Goal: Task Accomplishment & Management: Complete application form

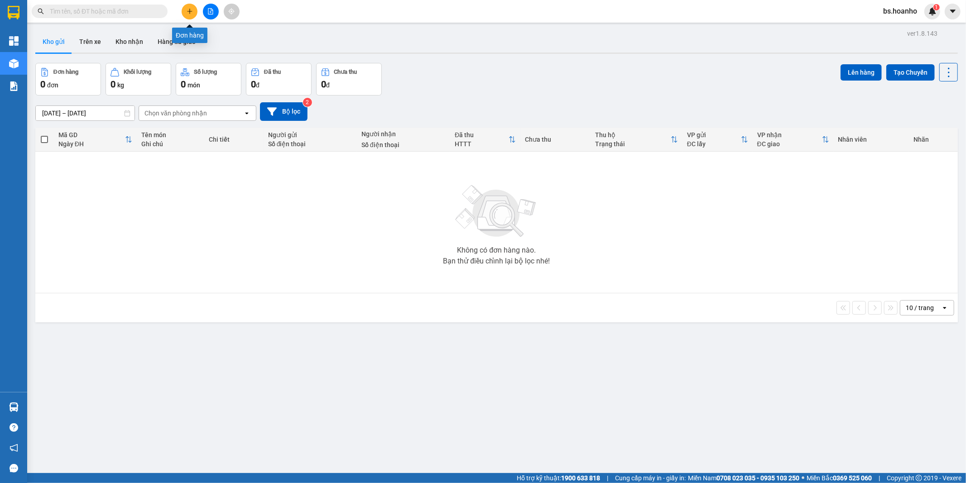
click at [189, 10] on icon "plus" at bounding box center [189, 11] width 0 height 5
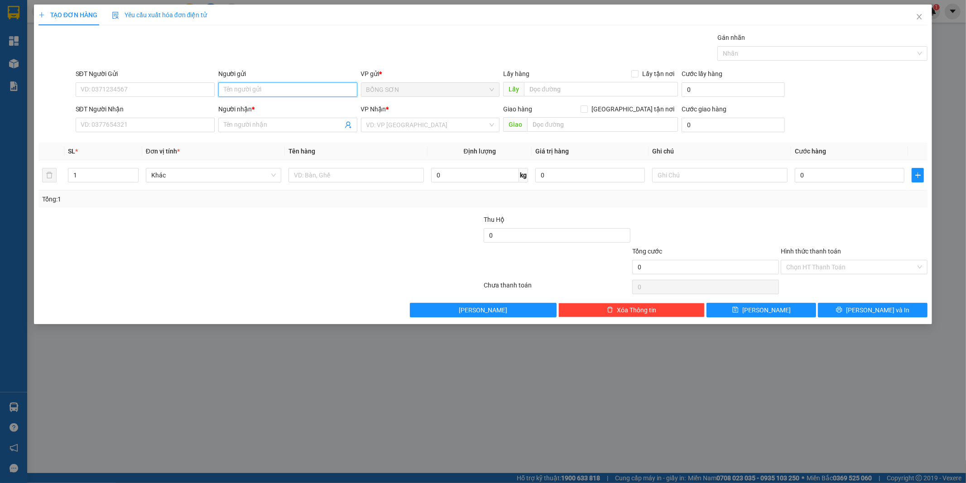
click at [319, 95] on input "Người gửi" at bounding box center [287, 89] width 139 height 14
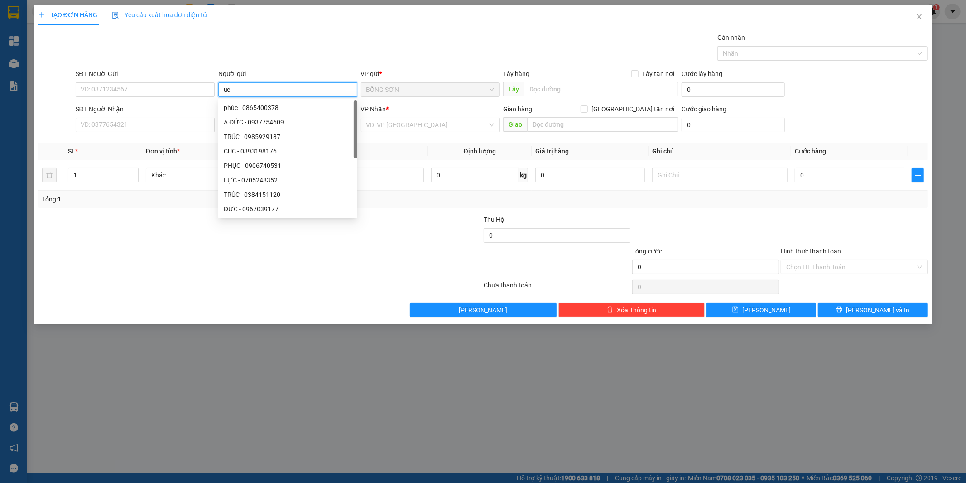
type input "u"
type input "U"
type input "ÚC"
click at [162, 130] on input "SĐT Người Nhận" at bounding box center [145, 125] width 139 height 14
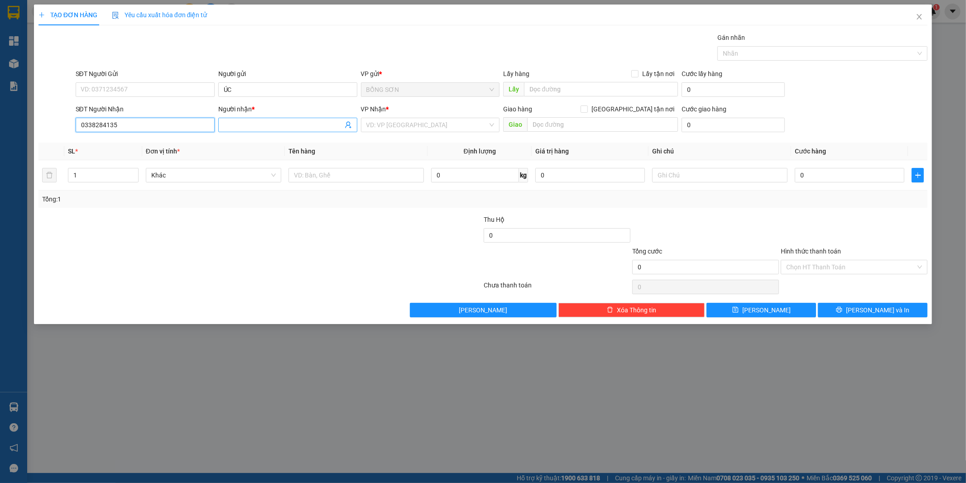
type input "0338284135"
click at [247, 124] on input "Người nhận *" at bounding box center [283, 125] width 119 height 10
type input "[PERSON_NAME]"
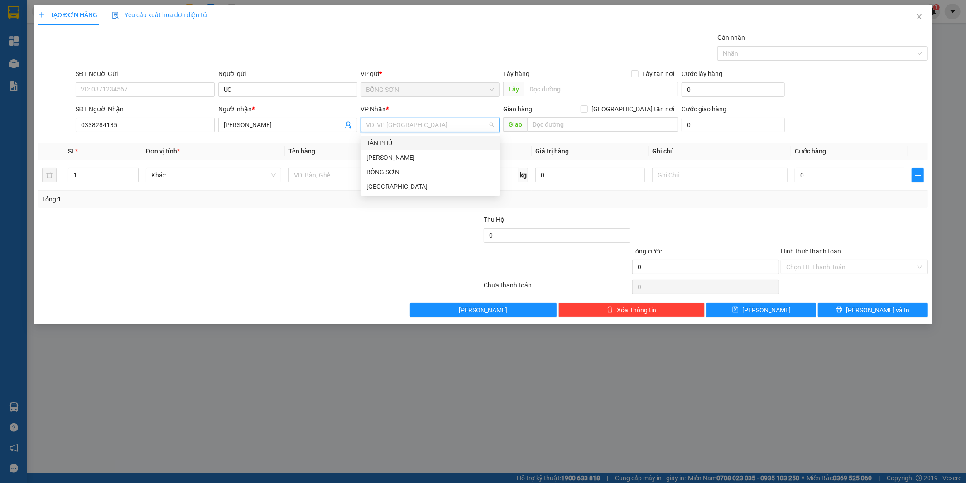
click at [412, 126] on input "search" at bounding box center [427, 125] width 122 height 14
click at [412, 189] on div "[GEOGRAPHIC_DATA]" at bounding box center [430, 187] width 128 height 10
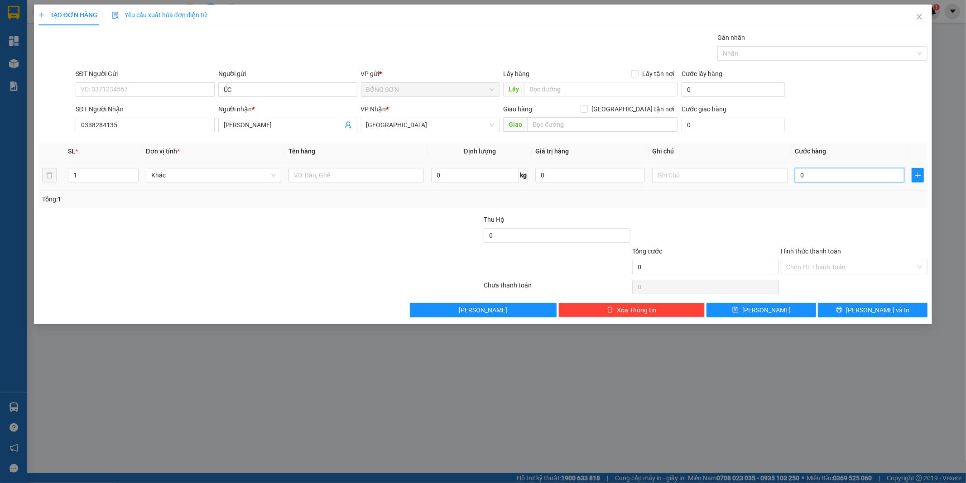
click at [799, 178] on input "0" at bounding box center [850, 175] width 110 height 14
type input "5"
type input "50"
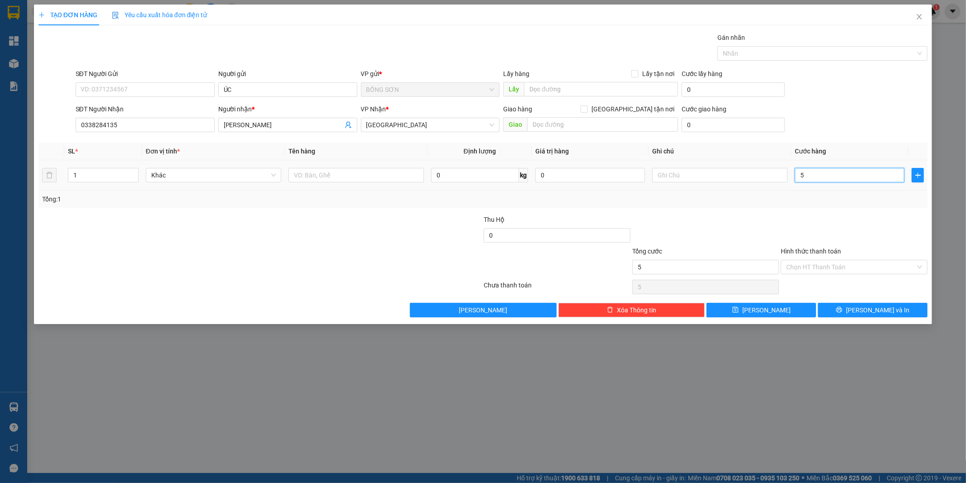
type input "50"
type input "50.000"
click at [841, 264] on input "Hình thức thanh toán" at bounding box center [851, 267] width 130 height 14
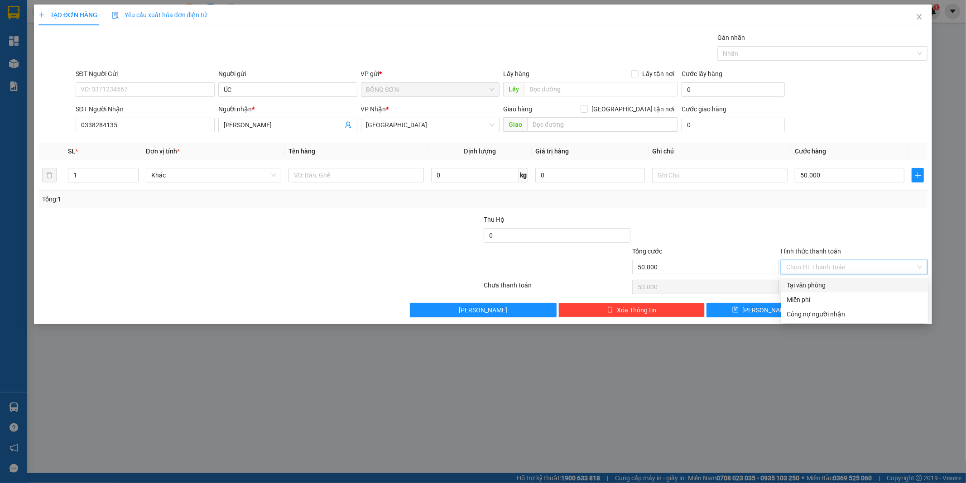
click at [839, 287] on div "Tại văn phòng" at bounding box center [855, 285] width 136 height 10
type input "0"
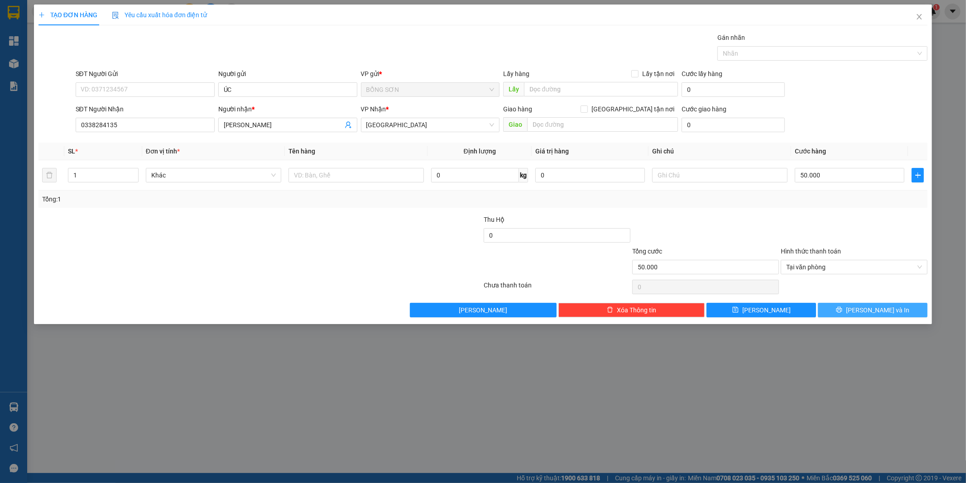
click at [875, 309] on span "[PERSON_NAME] và In" at bounding box center [877, 310] width 63 height 10
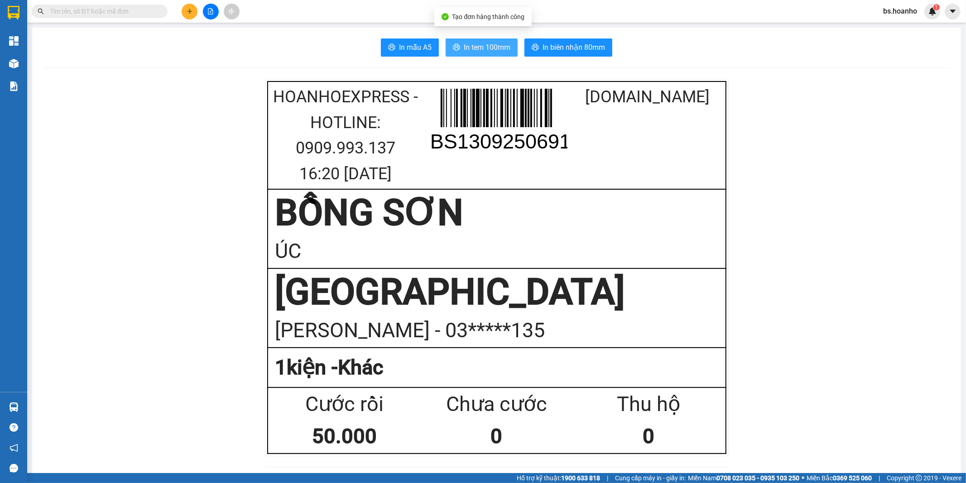
click at [492, 49] on span "In tem 100mm" at bounding box center [487, 47] width 47 height 11
click at [192, 11] on icon "plus" at bounding box center [190, 11] width 6 height 6
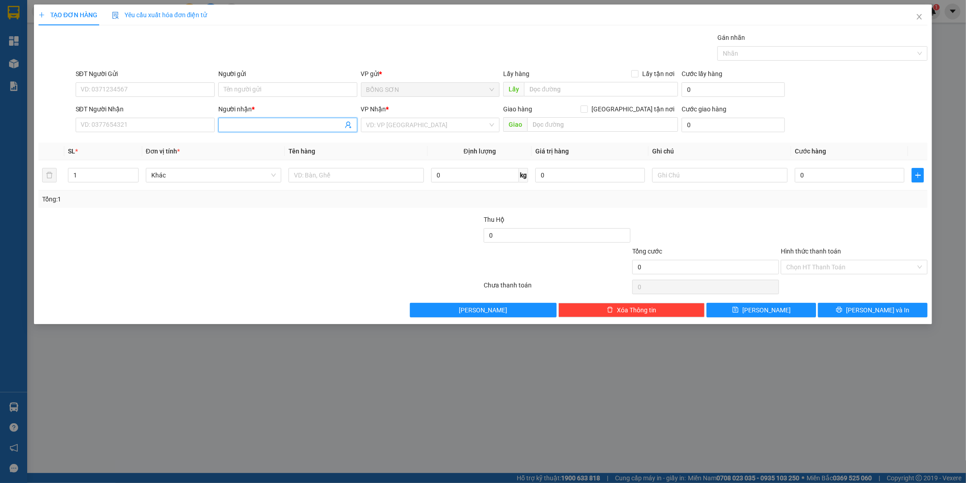
click at [258, 124] on input "Người nhận *" at bounding box center [283, 125] width 119 height 10
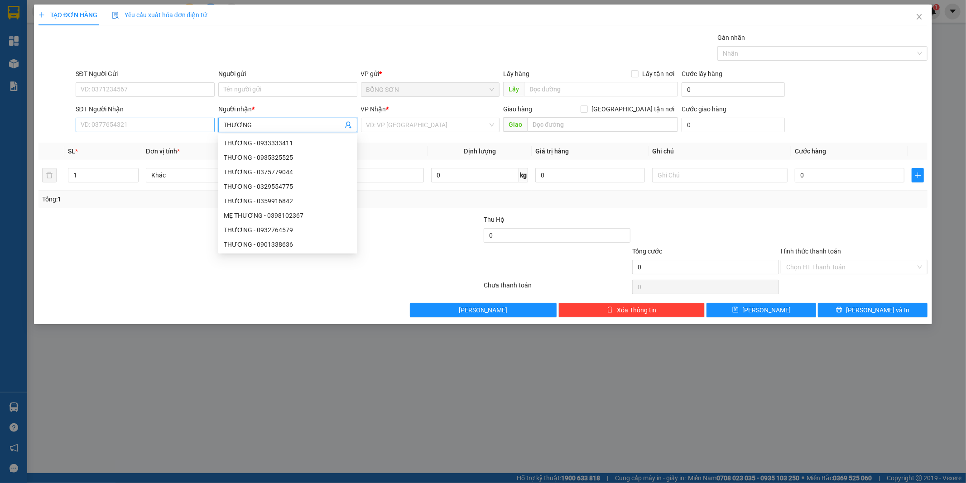
type input "THƯƠNG"
click at [183, 127] on input "SĐT Người Nhận" at bounding box center [145, 125] width 139 height 14
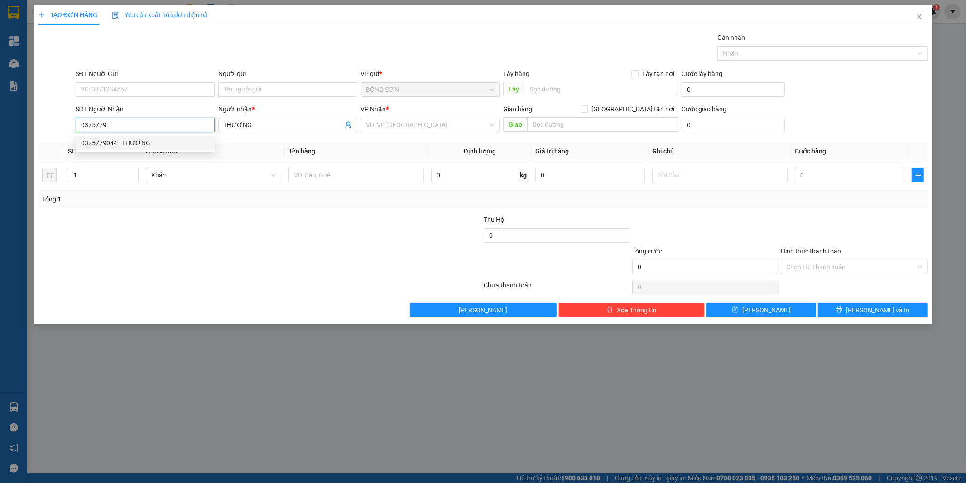
click at [161, 137] on div "0375779044 - THƯƠNG" at bounding box center [145, 143] width 139 height 14
type input "0375779044"
click at [147, 186] on td "Khác" at bounding box center [213, 175] width 143 height 30
type input "2"
click at [131, 173] on span "up" at bounding box center [133, 172] width 5 height 5
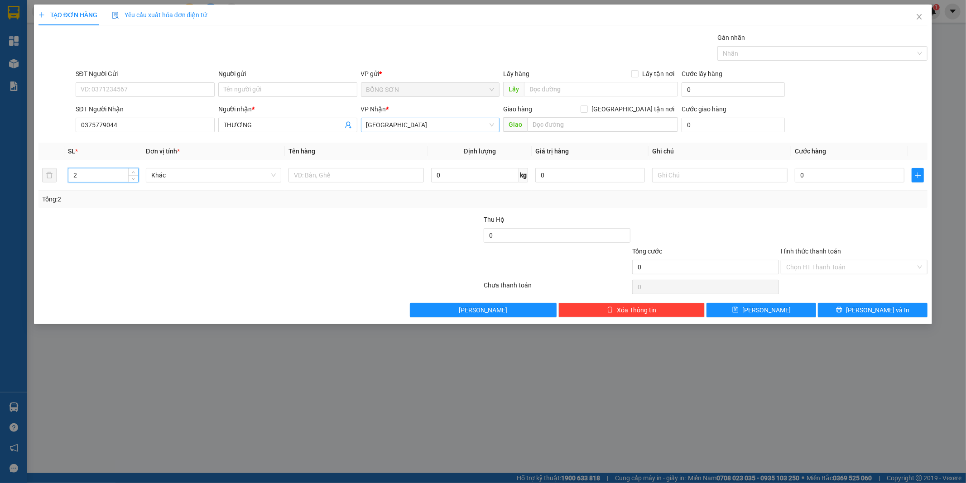
click at [366, 127] on span "[GEOGRAPHIC_DATA]" at bounding box center [430, 125] width 128 height 14
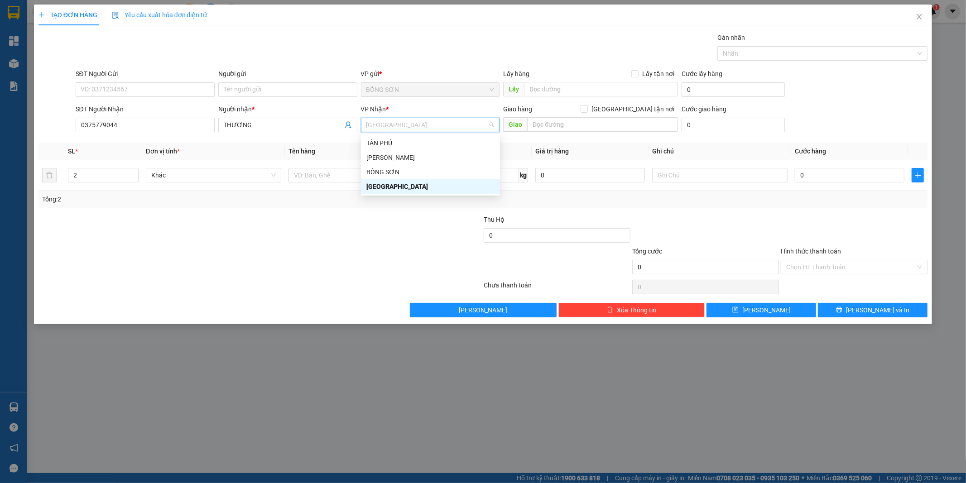
click at [390, 188] on div "[GEOGRAPHIC_DATA]" at bounding box center [430, 187] width 128 height 10
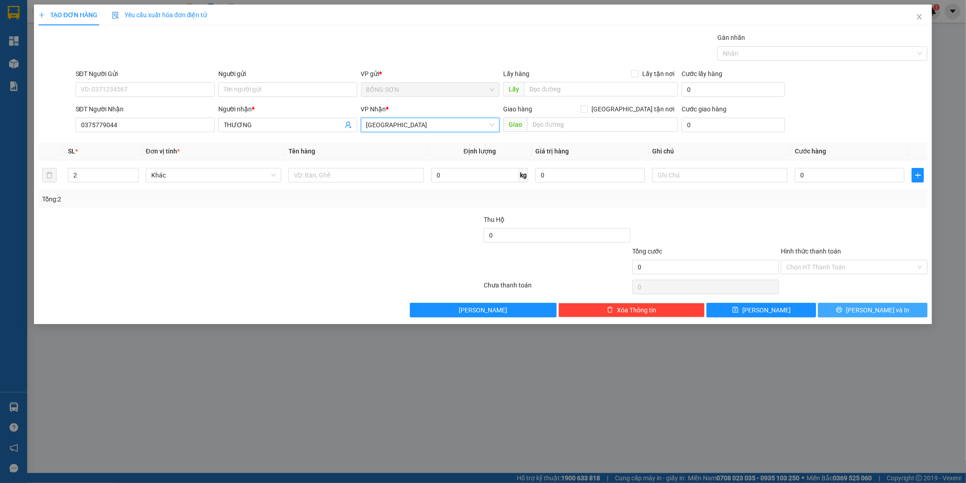
click at [871, 310] on span "[PERSON_NAME] và In" at bounding box center [877, 310] width 63 height 10
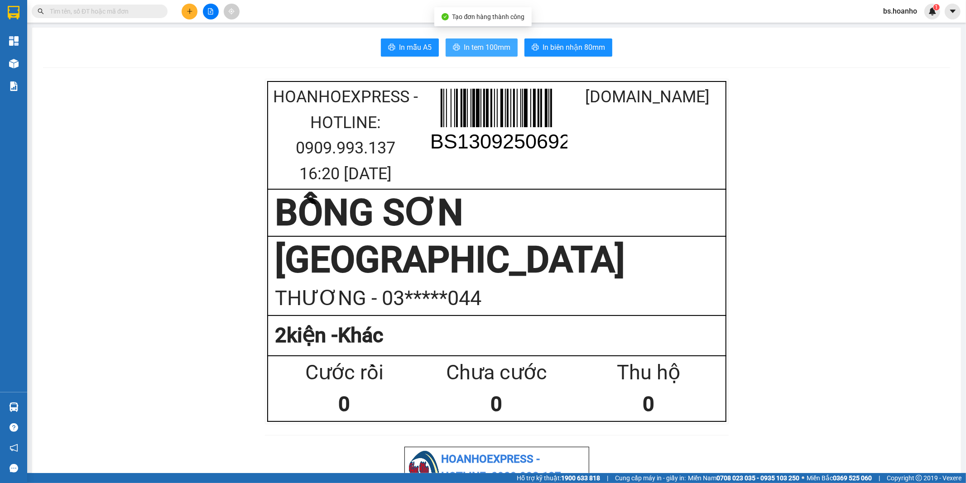
click at [499, 52] on span "In tem 100mm" at bounding box center [487, 47] width 47 height 11
click at [192, 11] on icon "plus" at bounding box center [189, 11] width 5 height 0
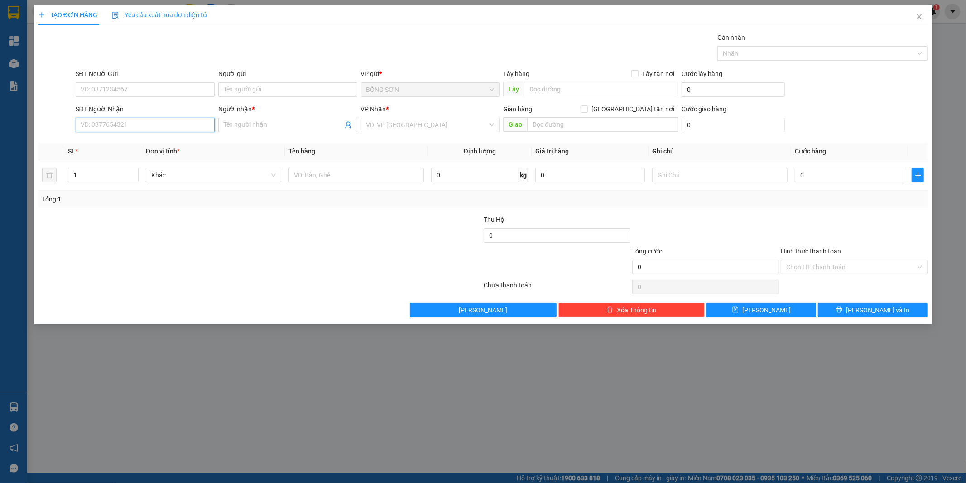
click at [192, 125] on input "SĐT Người Nhận" at bounding box center [145, 125] width 139 height 14
type input "0902088128"
click at [170, 144] on div "0902088128 - [GEOGRAPHIC_DATA]" at bounding box center [145, 143] width 128 height 10
type input "NGA"
click at [385, 124] on span "[GEOGRAPHIC_DATA]" at bounding box center [430, 125] width 128 height 14
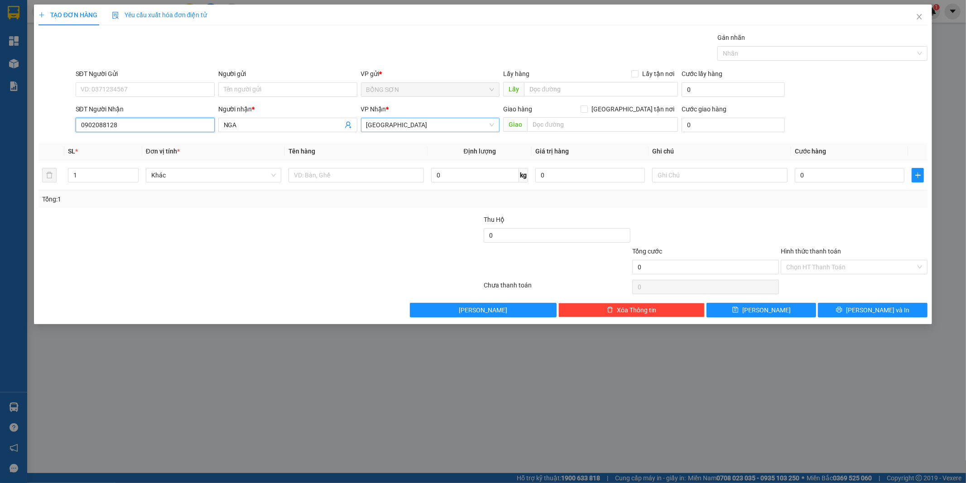
type input "0902088128"
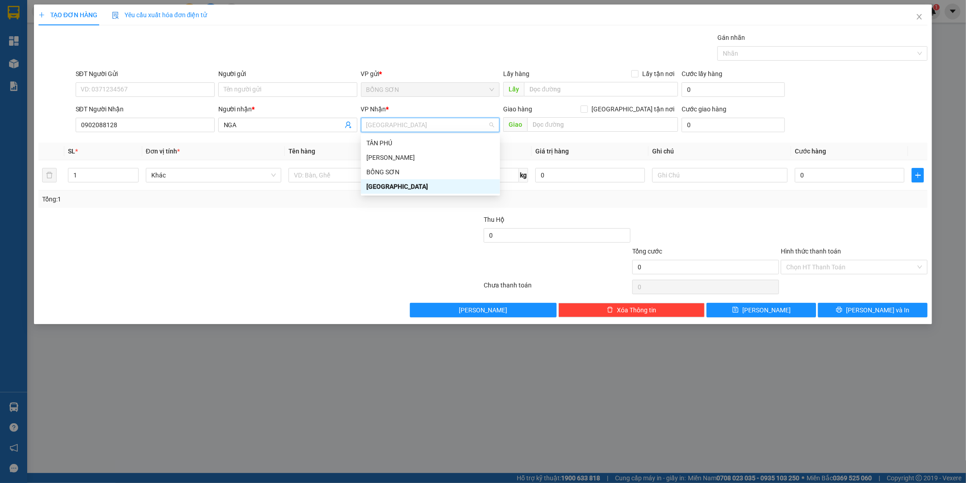
click at [402, 189] on div "[GEOGRAPHIC_DATA]" at bounding box center [430, 187] width 128 height 10
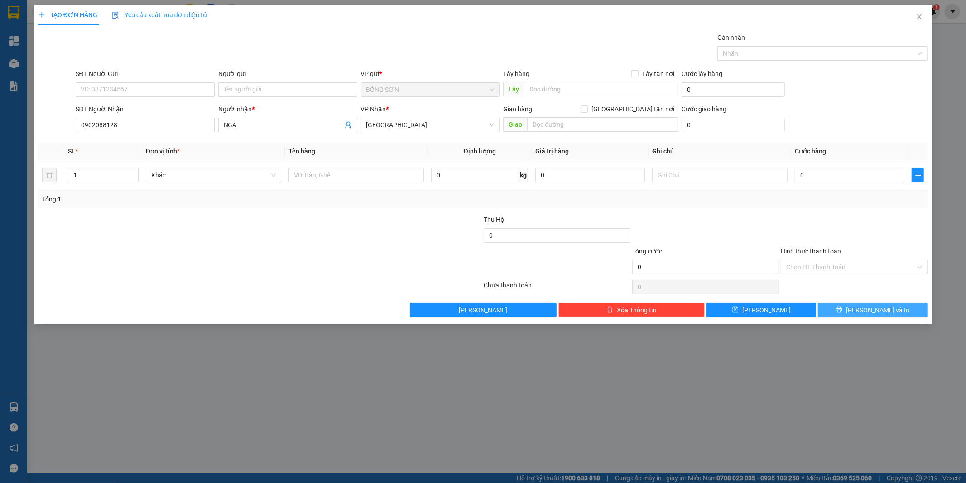
click at [886, 308] on span "[PERSON_NAME] và In" at bounding box center [877, 310] width 63 height 10
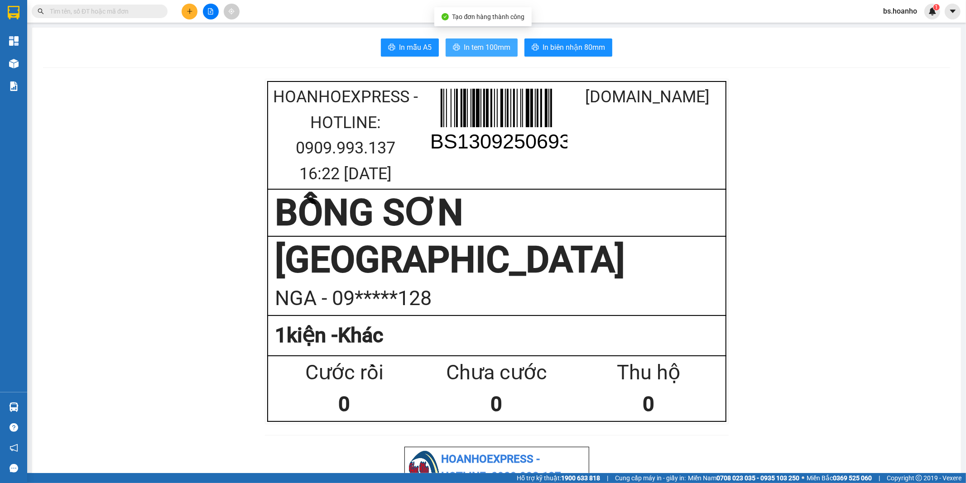
click at [481, 43] on span "In tem 100mm" at bounding box center [487, 47] width 47 height 11
click at [193, 8] on button at bounding box center [190, 12] width 16 height 16
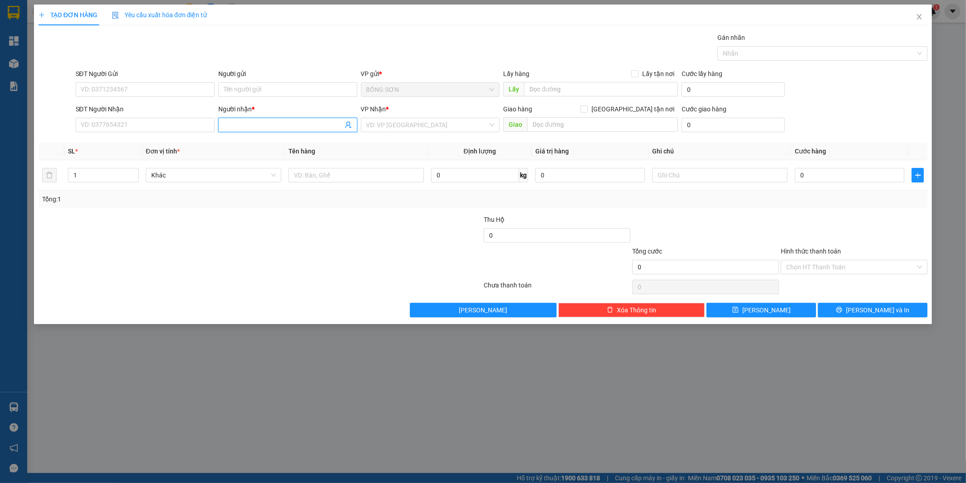
click at [307, 128] on input "Người nhận *" at bounding box center [283, 125] width 119 height 10
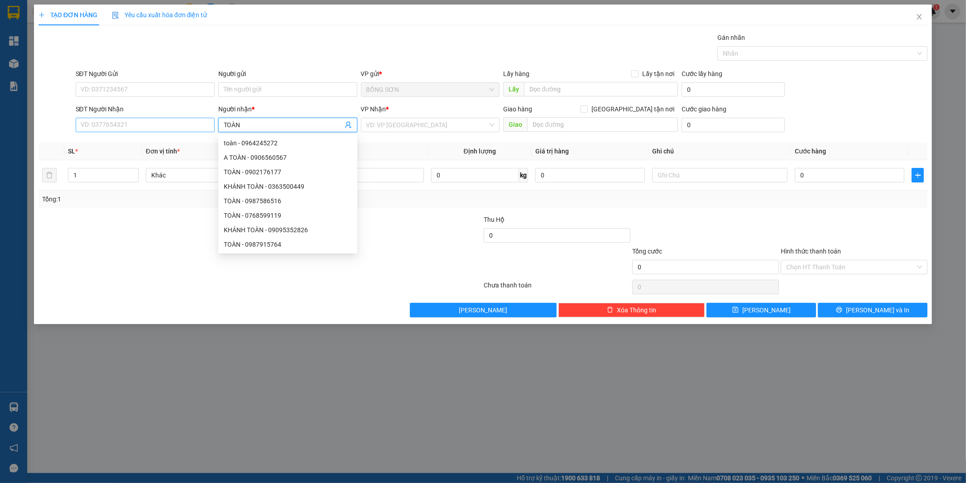
type input "TOÀN"
click at [161, 121] on input "SĐT Người Nhận" at bounding box center [145, 125] width 139 height 14
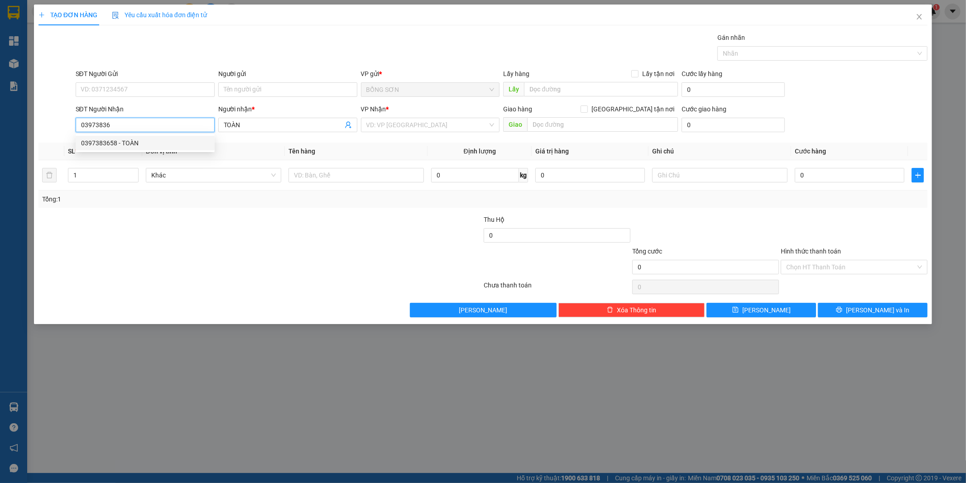
click at [157, 145] on div "0397383658 - TOÀN" at bounding box center [145, 143] width 128 height 10
click at [440, 121] on span "[GEOGRAPHIC_DATA]" at bounding box center [430, 125] width 128 height 14
type input "0397383658"
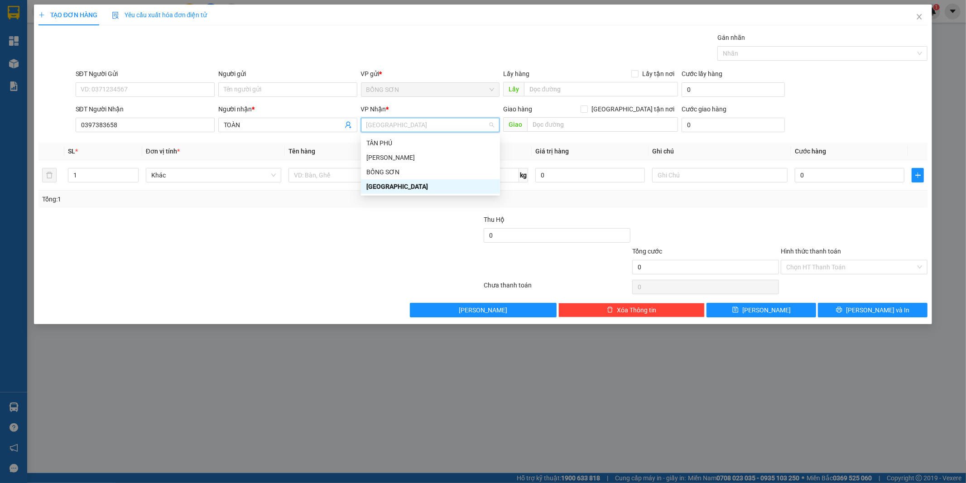
click at [400, 188] on div "[GEOGRAPHIC_DATA]" at bounding box center [430, 187] width 128 height 10
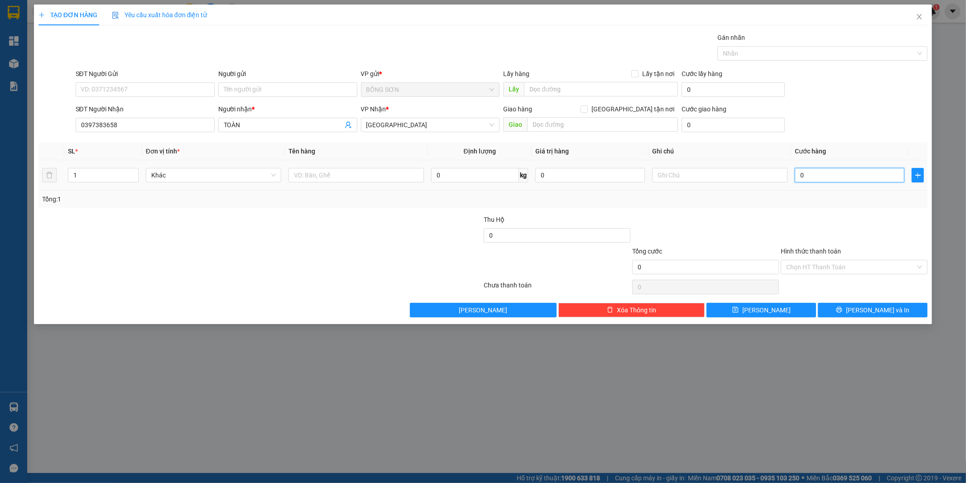
click at [826, 179] on input "0" at bounding box center [850, 175] width 110 height 14
type input "5"
type input "50"
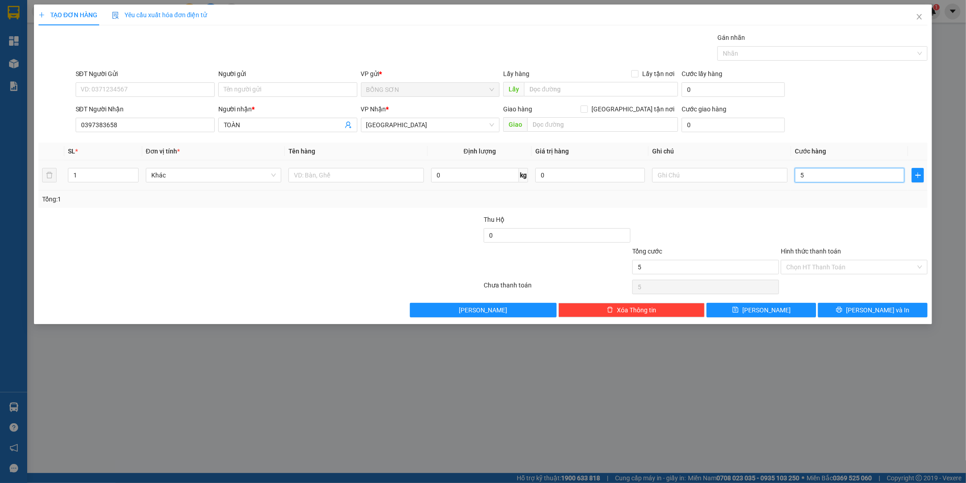
type input "50"
type input "50.000"
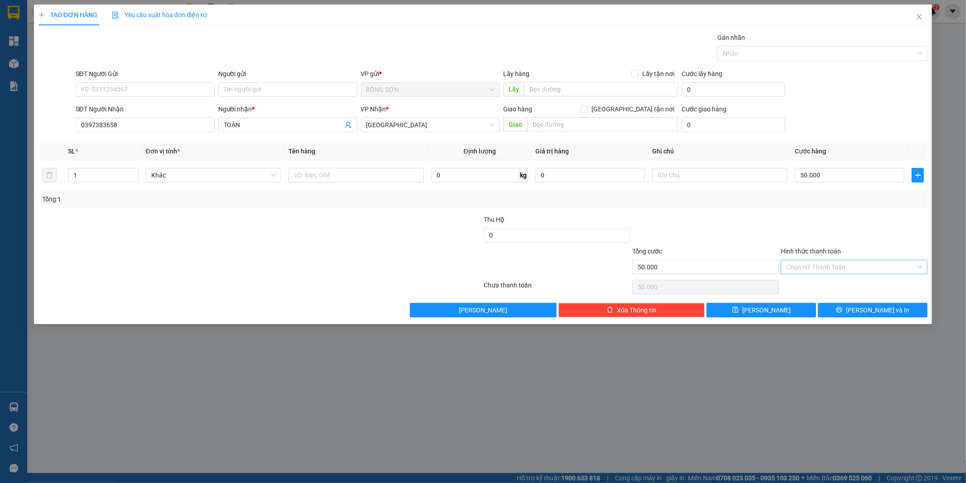
click at [798, 269] on input "Hình thức thanh toán" at bounding box center [851, 267] width 130 height 14
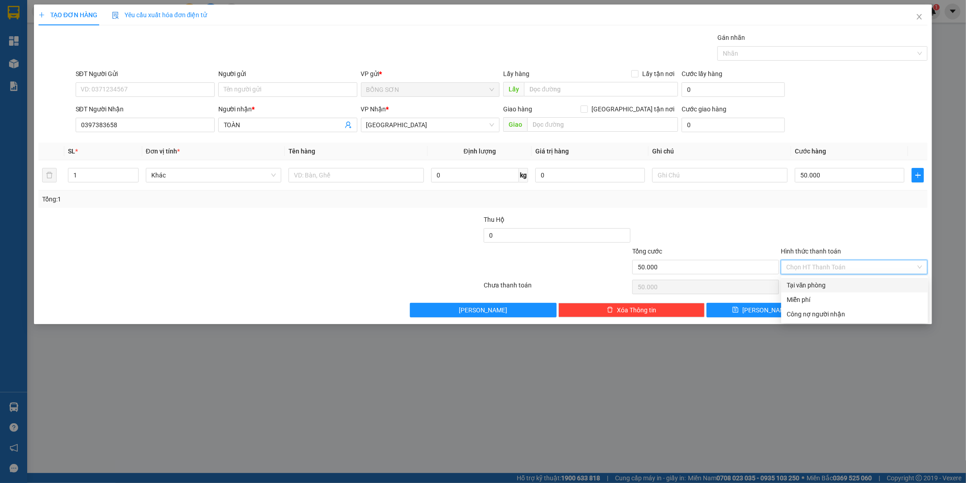
click at [808, 287] on div "Tại văn phòng" at bounding box center [855, 285] width 136 height 10
click at [865, 307] on span "[PERSON_NAME] và In" at bounding box center [877, 310] width 63 height 10
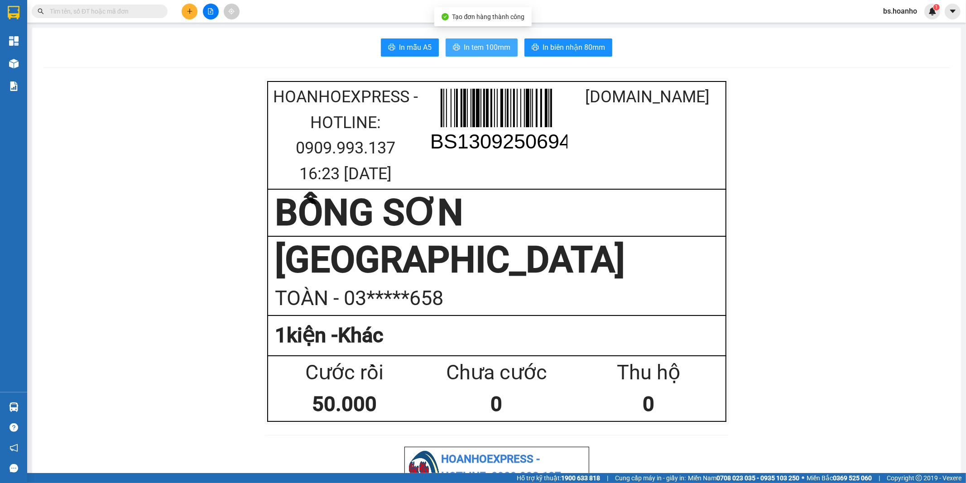
click at [479, 47] on span "In tem 100mm" at bounding box center [487, 47] width 47 height 11
click at [191, 11] on icon "plus" at bounding box center [189, 11] width 5 height 0
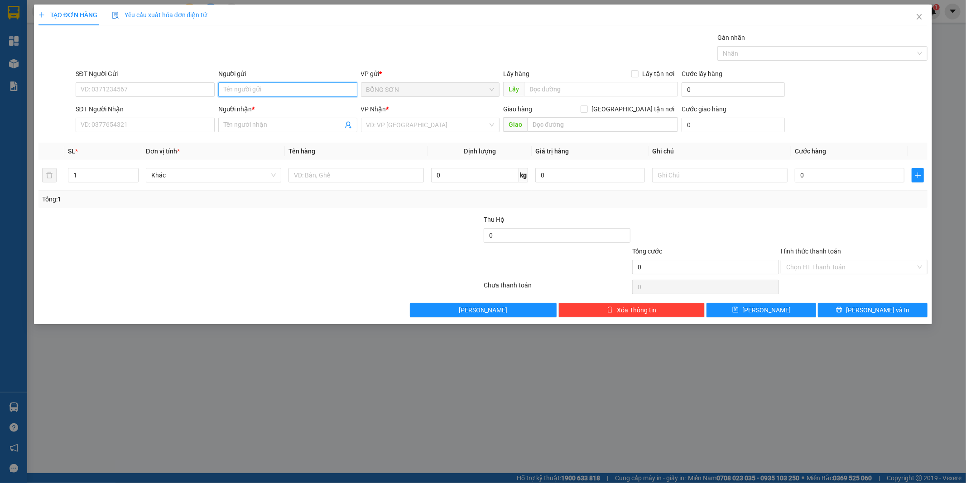
click at [247, 95] on input "Người gửi" at bounding box center [287, 89] width 139 height 14
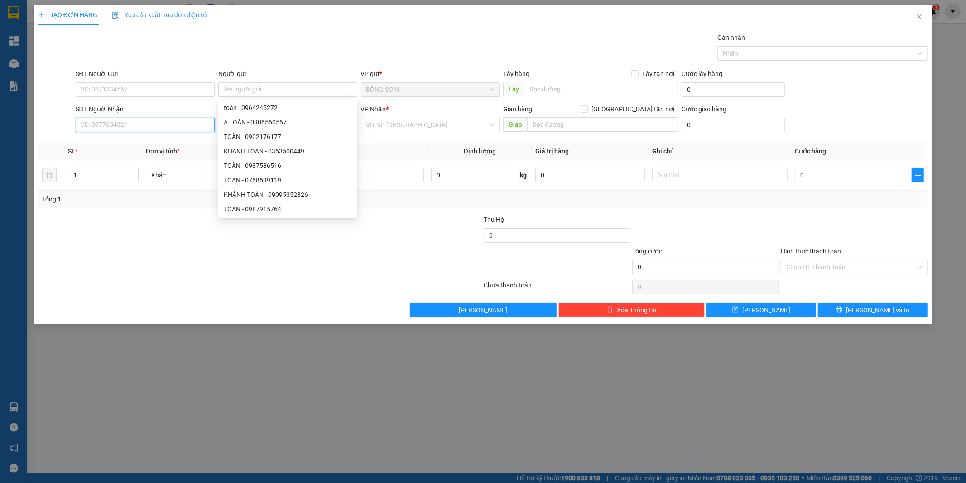
click at [180, 129] on input "SĐT Người Nhận" at bounding box center [145, 125] width 139 height 14
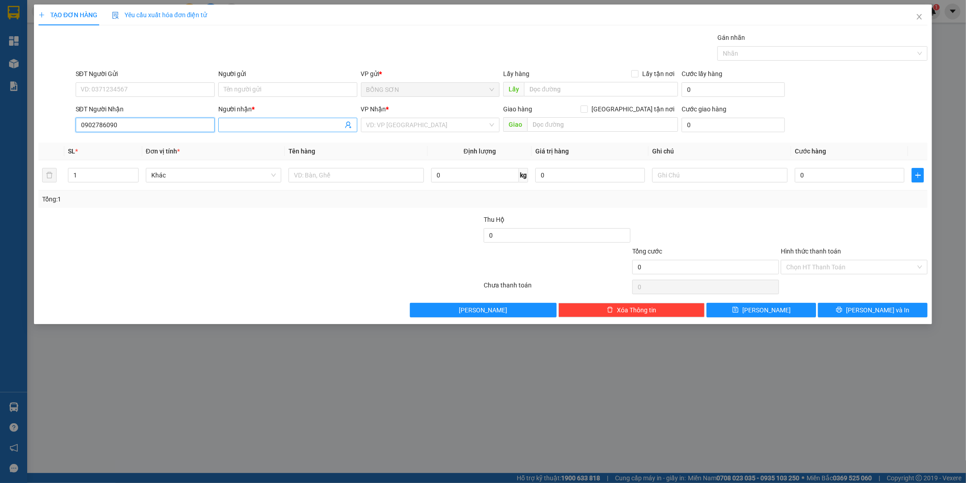
type input "0902786090"
click at [265, 120] on input "Người nhận *" at bounding box center [283, 125] width 119 height 10
type input "MỸ TÂM"
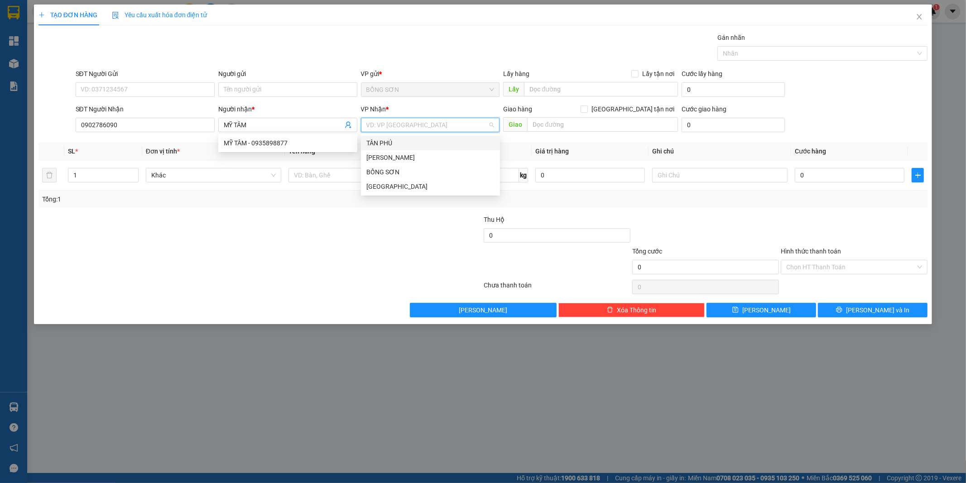
click at [400, 127] on input "search" at bounding box center [427, 125] width 122 height 14
click at [401, 187] on div "[GEOGRAPHIC_DATA]" at bounding box center [430, 187] width 128 height 10
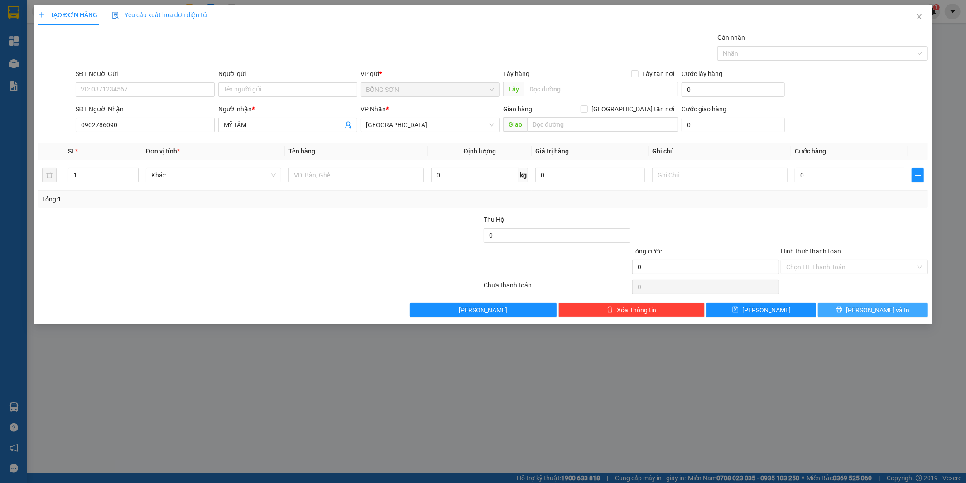
click at [843, 308] on button "[PERSON_NAME] và In" at bounding box center [873, 310] width 110 height 14
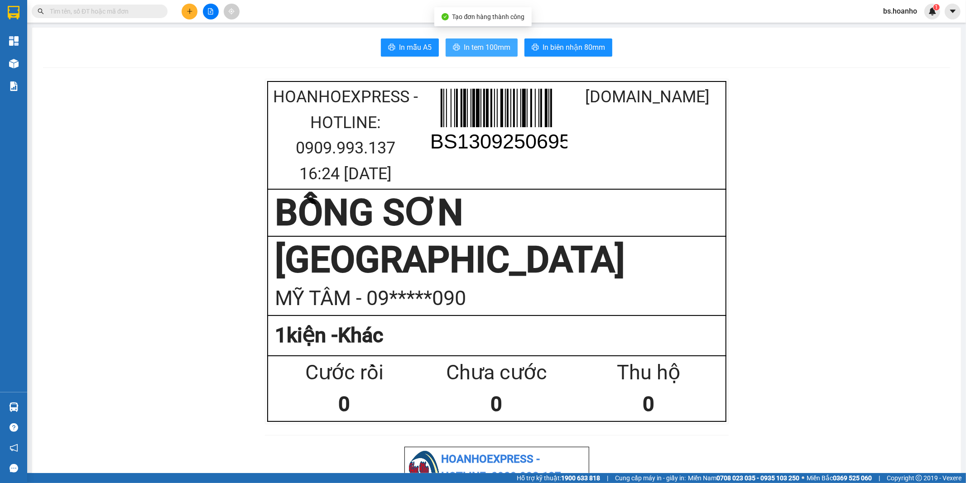
click at [480, 52] on span "In tem 100mm" at bounding box center [487, 47] width 47 height 11
click at [191, 6] on button at bounding box center [190, 12] width 16 height 16
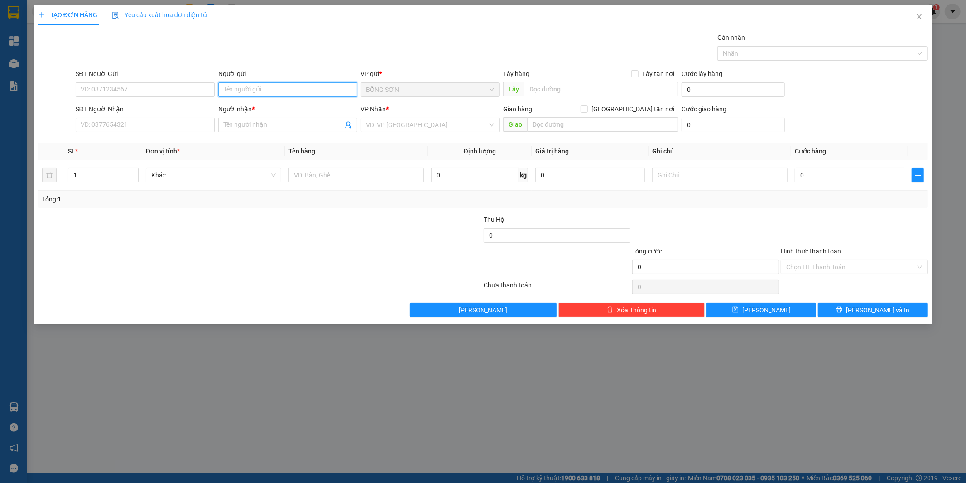
click at [271, 92] on input "Người gửi" at bounding box center [287, 89] width 139 height 14
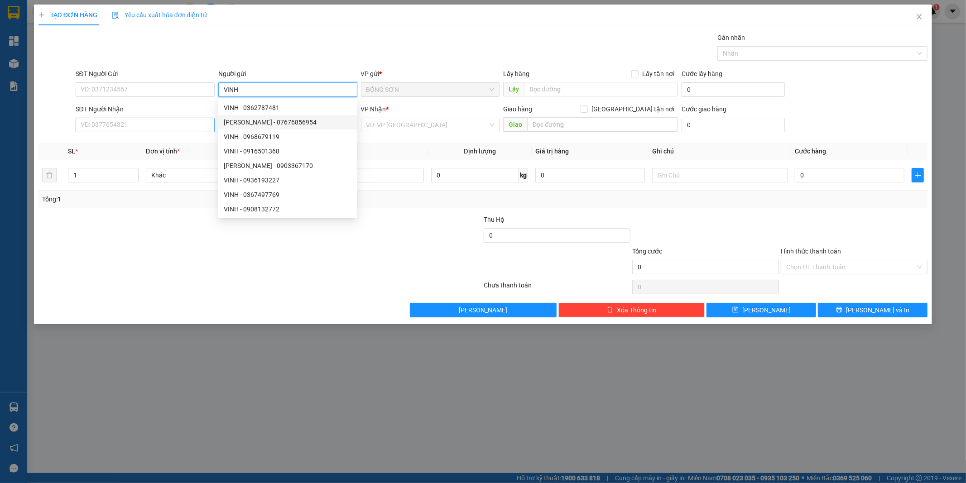
type input "VINH"
click at [185, 128] on input "SĐT Người Nhận" at bounding box center [145, 125] width 139 height 14
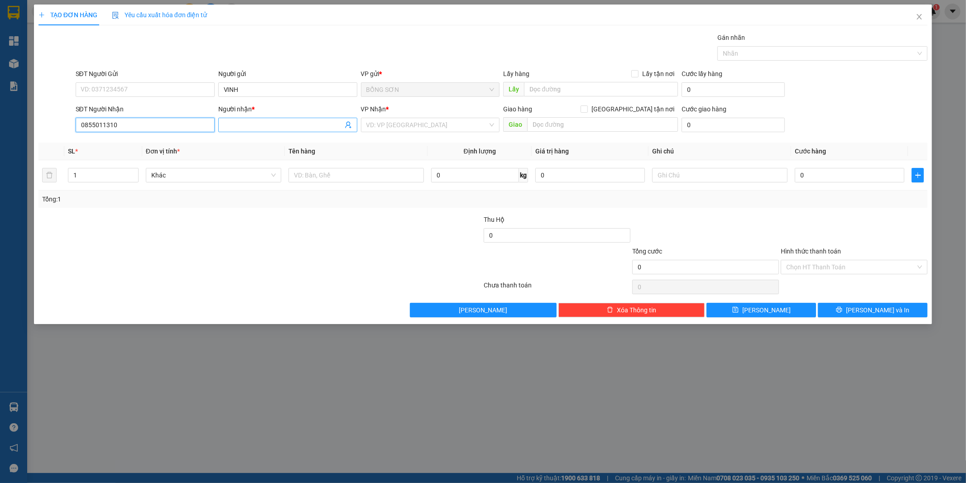
type input "0855011310"
click at [292, 127] on input "Người nhận *" at bounding box center [283, 125] width 119 height 10
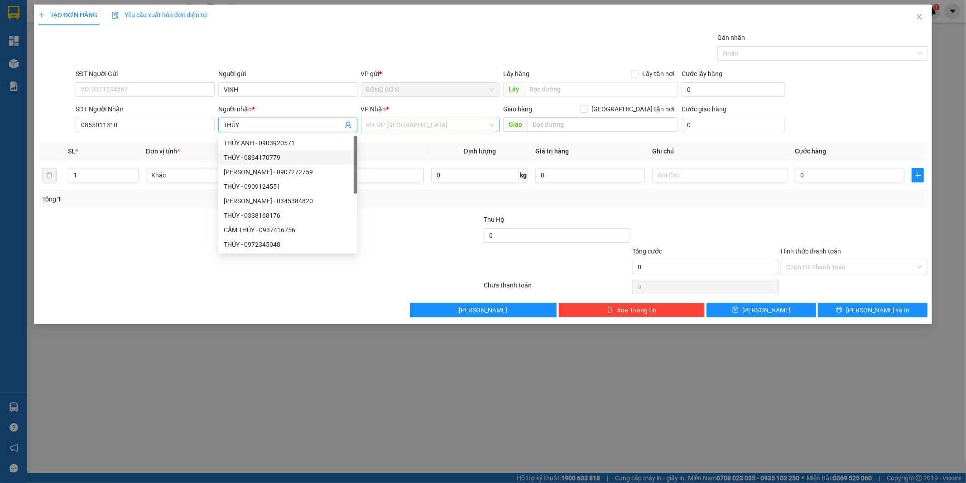
type input "THÚY"
drag, startPoint x: 390, startPoint y: 124, endPoint x: 400, endPoint y: 169, distance: 46.4
click at [395, 139] on body "Kết quả tìm kiếm ( 0 ) Bộ lọc No Data bs.hoanho 1 Tổng Quan Kho hàng mới Báo cá…" at bounding box center [483, 241] width 966 height 483
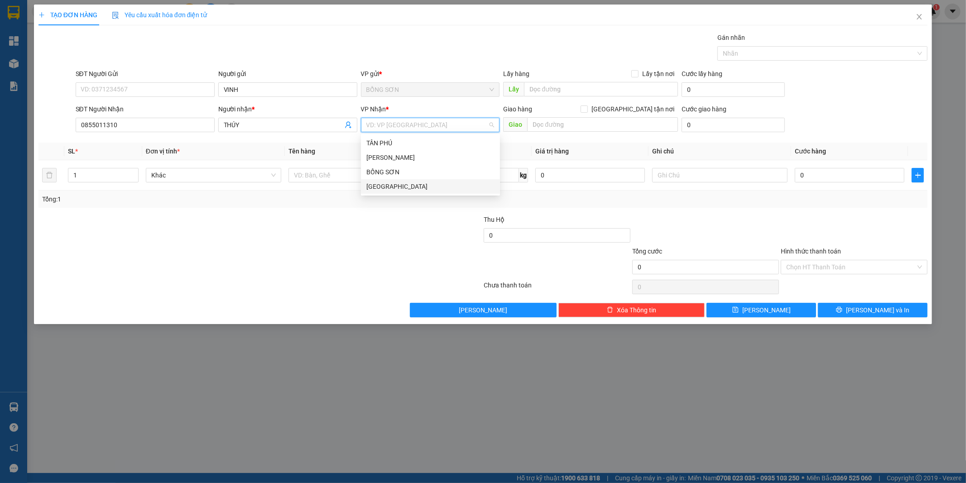
click at [404, 189] on div "[GEOGRAPHIC_DATA]" at bounding box center [430, 187] width 128 height 10
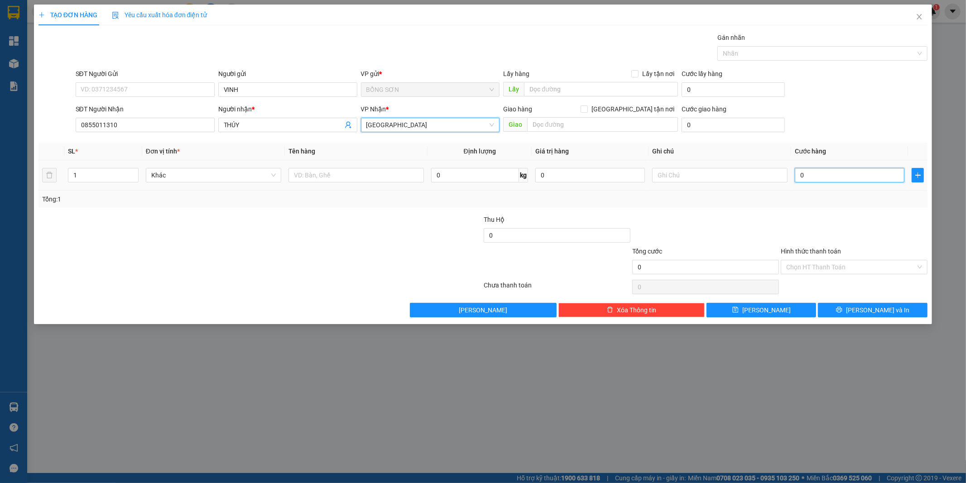
click at [816, 177] on input "0" at bounding box center [850, 175] width 110 height 14
type input "5"
type input "50"
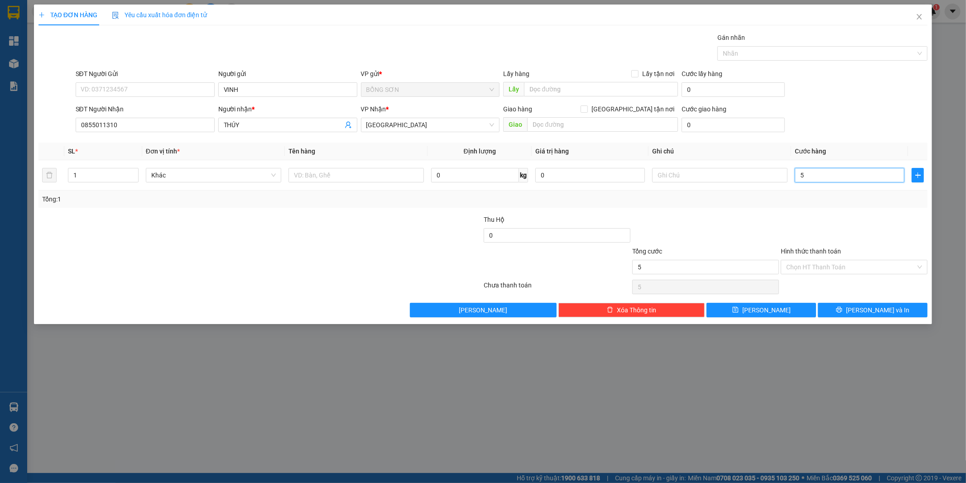
type input "50"
type input "5"
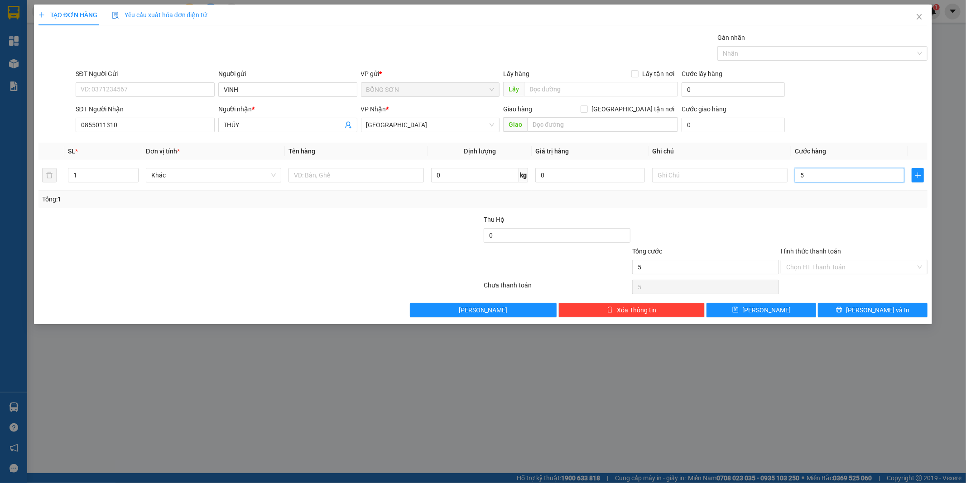
type input "0"
type input "01"
type input "1"
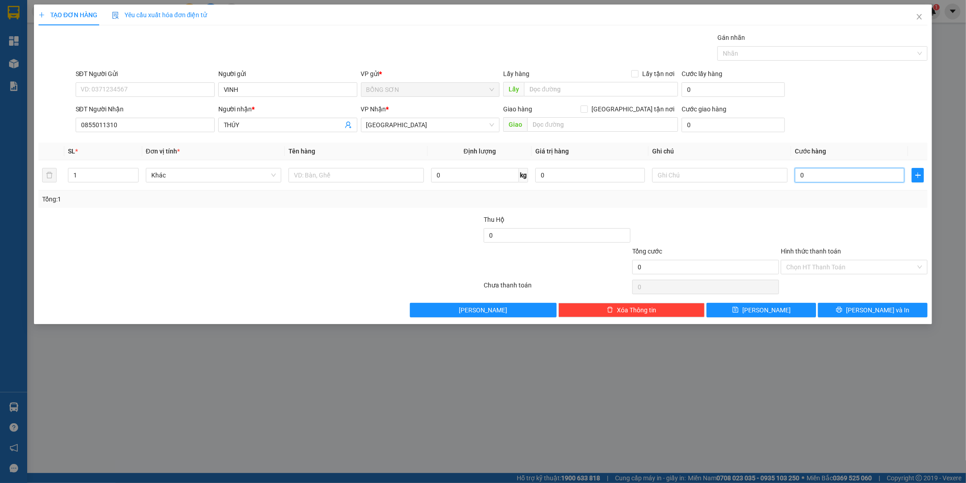
type input "1"
type input "010"
type input "10"
type input "0.100"
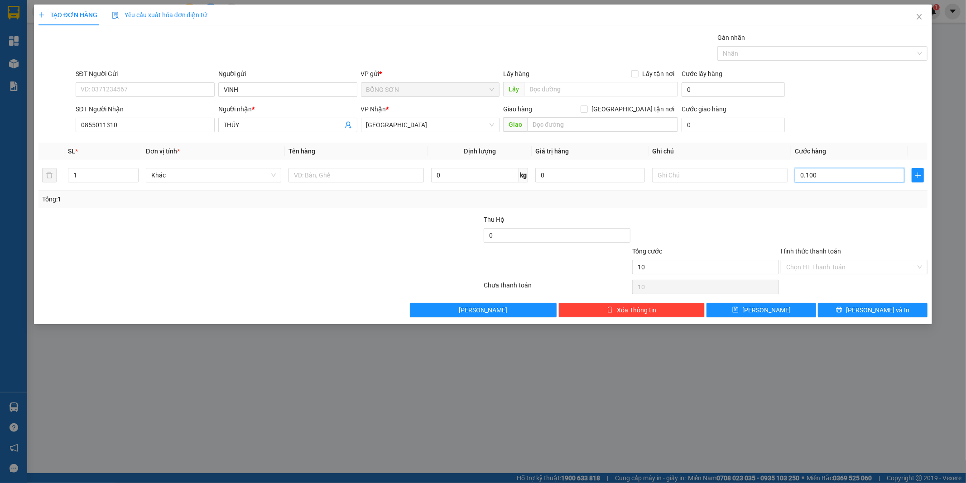
type input "100"
type input "010"
type input "10"
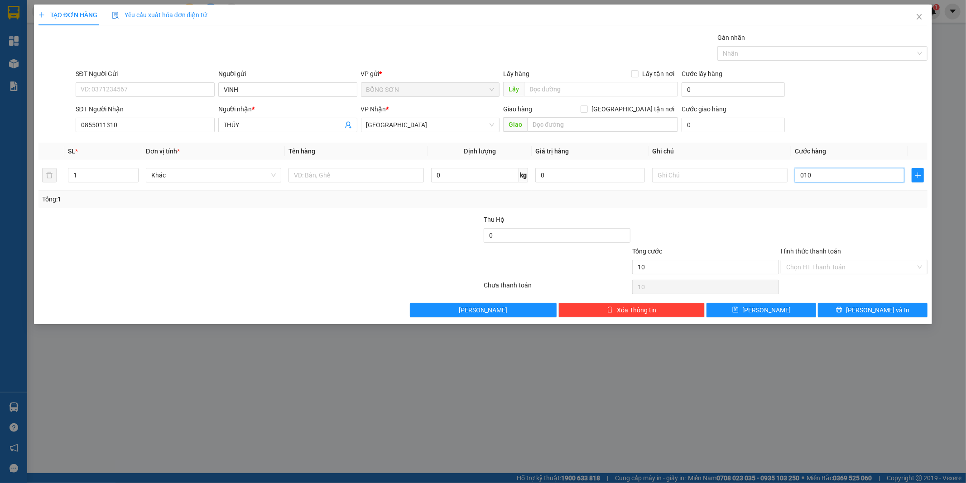
type input "01"
type input "1"
type input "0"
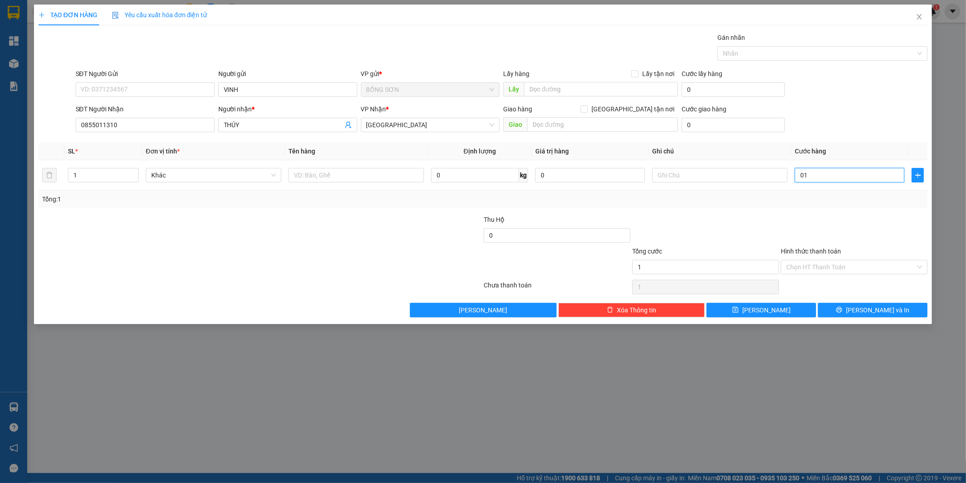
type input "0"
click at [798, 178] on input "0" at bounding box center [850, 175] width 110 height 14
type input "10"
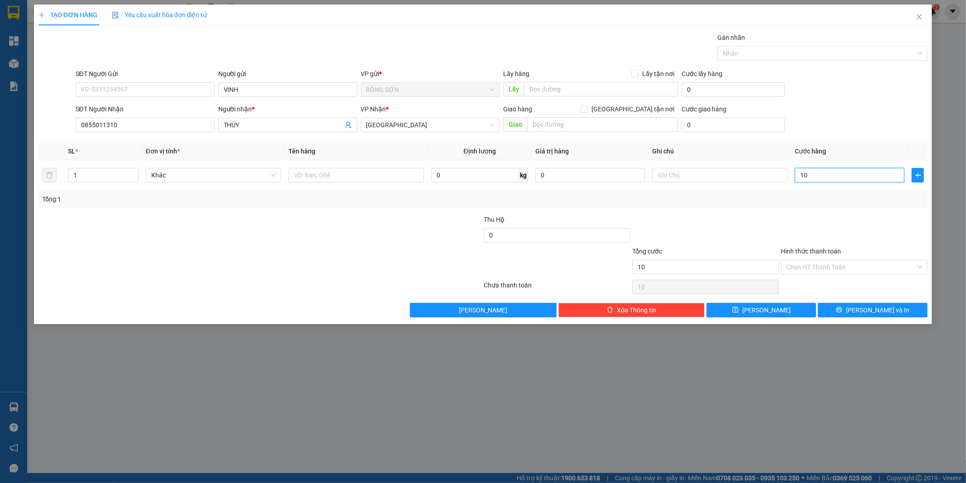
type input "100"
type input "100.000"
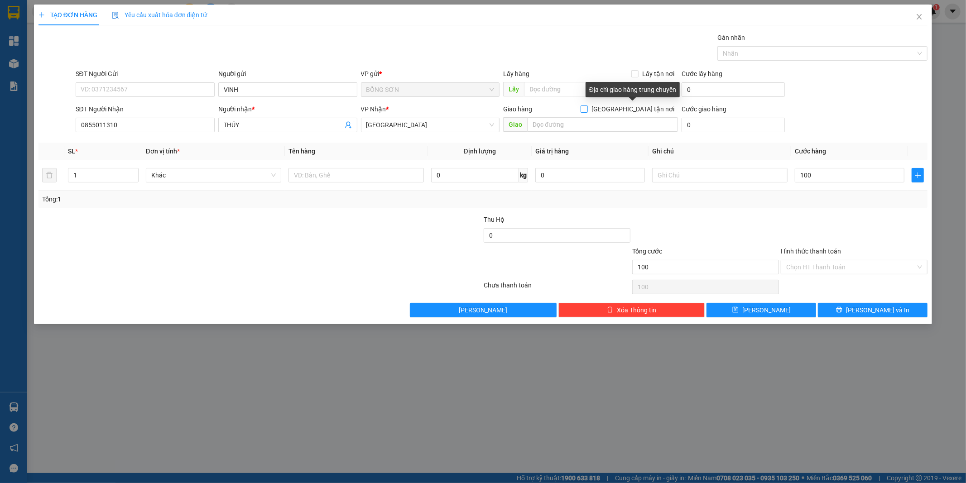
type input "100.000"
click at [587, 107] on input "[GEOGRAPHIC_DATA] tận nơi" at bounding box center [584, 109] width 6 height 6
checkbox input "true"
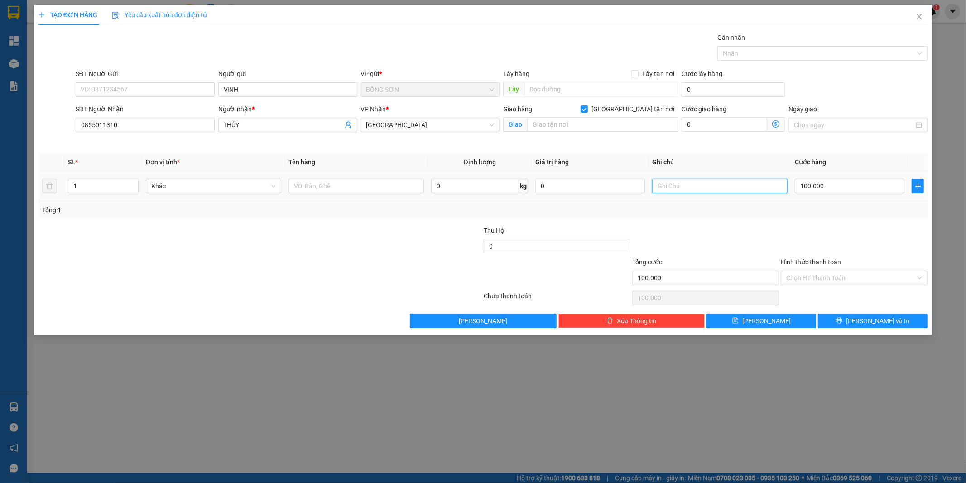
click at [688, 187] on input "text" at bounding box center [719, 186] width 135 height 14
type input "SHIP 50"
click at [590, 130] on input "text" at bounding box center [602, 124] width 151 height 14
type input "369/17 [PERSON_NAME] TRỊ P11 QB THẠNH"
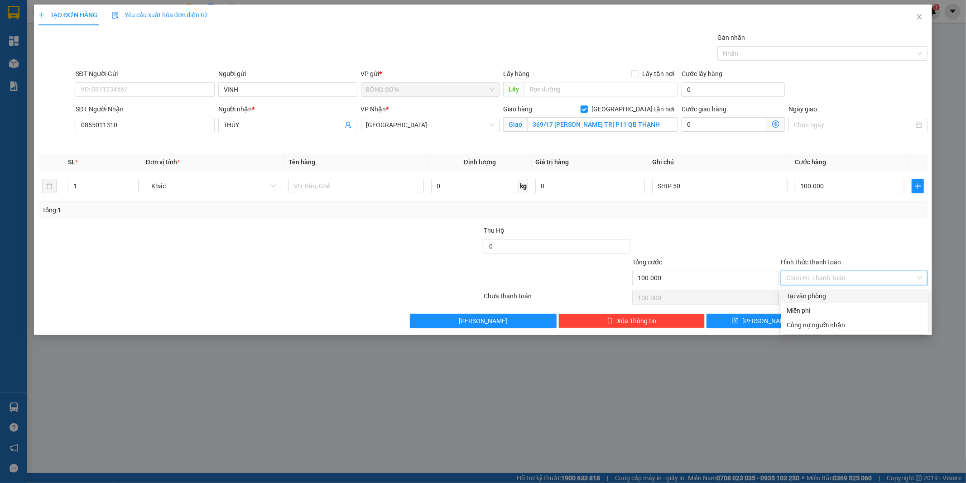
click at [845, 277] on input "Hình thức thanh toán" at bounding box center [851, 278] width 130 height 14
click at [845, 294] on div "Tại văn phòng" at bounding box center [855, 296] width 136 height 10
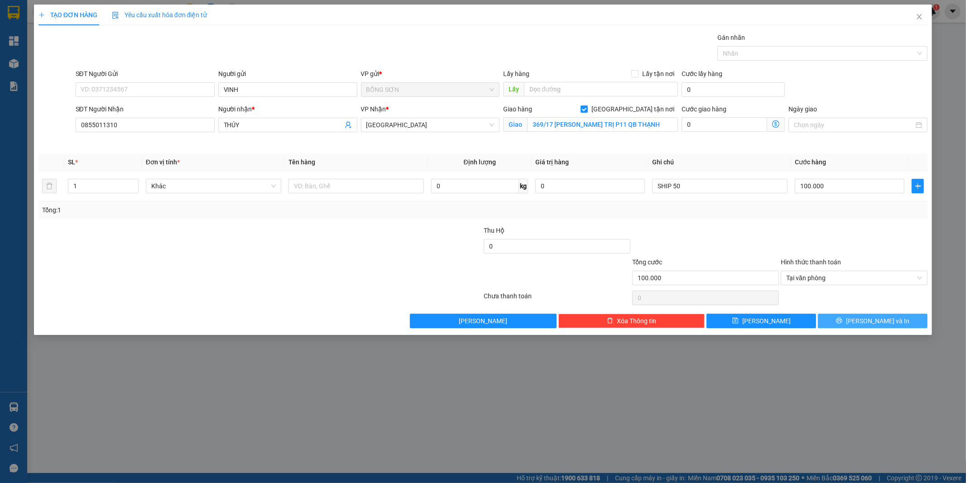
click at [879, 322] on span "[PERSON_NAME] và In" at bounding box center [877, 321] width 63 height 10
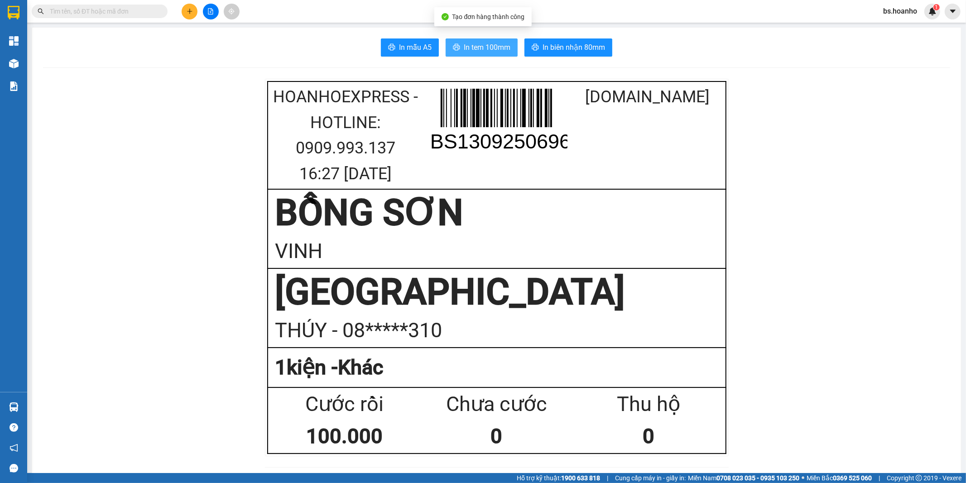
click at [499, 48] on span "In tem 100mm" at bounding box center [487, 47] width 47 height 11
click at [189, 10] on icon "plus" at bounding box center [190, 11] width 6 height 6
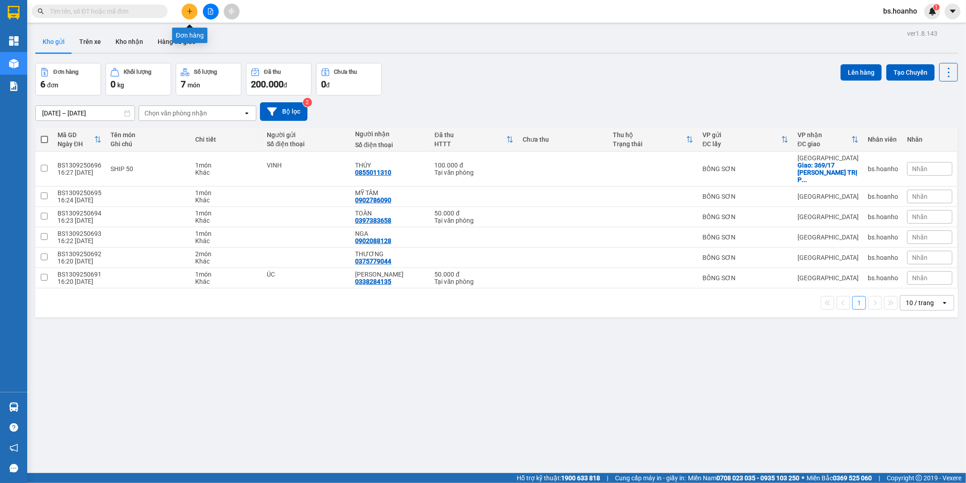
click at [187, 11] on icon "plus" at bounding box center [190, 11] width 6 height 6
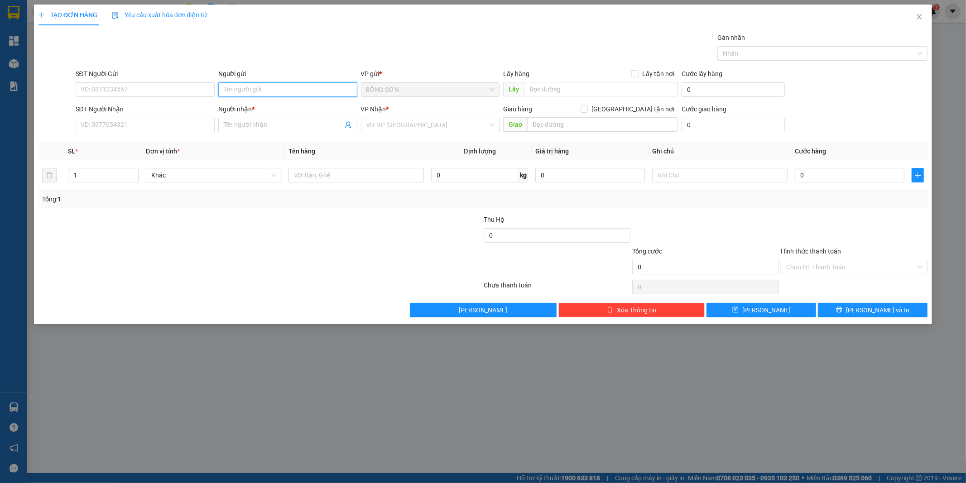
click at [288, 92] on input "Người gửi" at bounding box center [287, 89] width 139 height 14
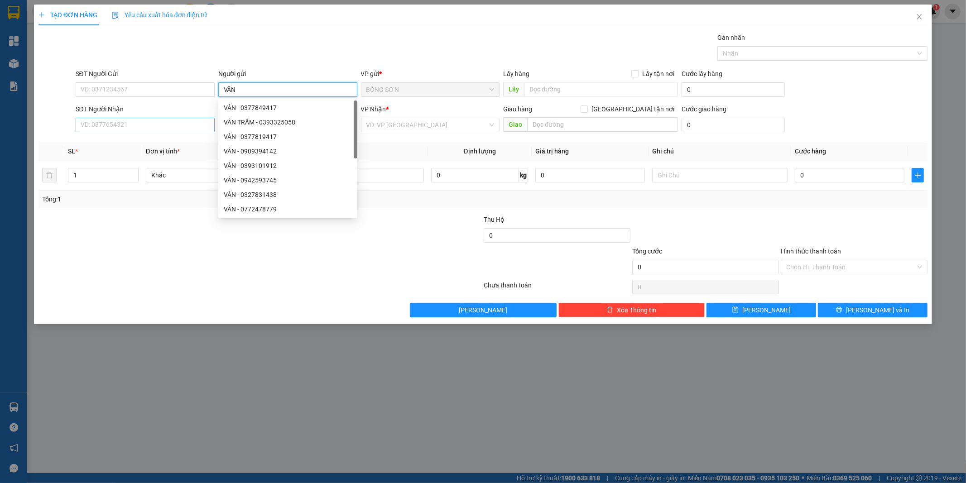
type input "VÂN"
click at [160, 120] on input "SĐT Người Nhận" at bounding box center [145, 125] width 139 height 14
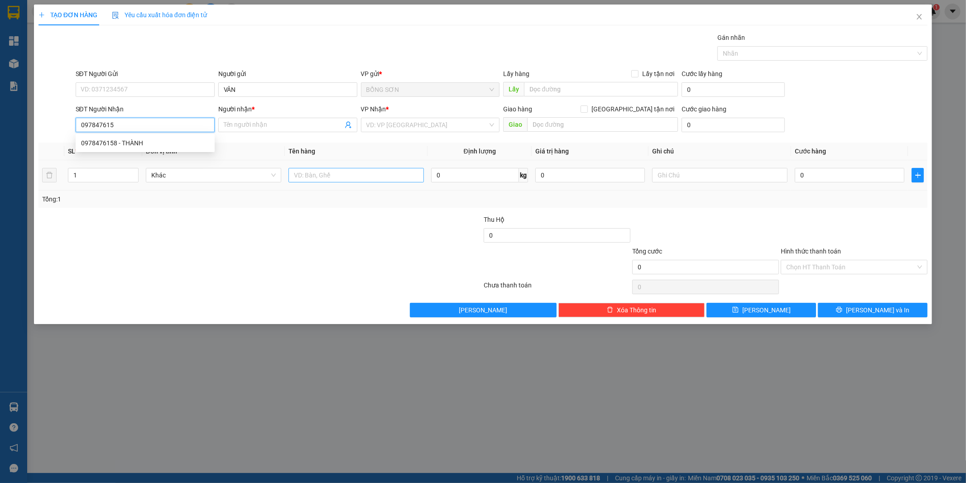
type input "0978476158"
click at [169, 136] on div "0978476158 - THÀNH" at bounding box center [145, 143] width 139 height 14
type input "THÀNH"
type input "0978476158"
click at [839, 173] on input "0" at bounding box center [850, 175] width 110 height 14
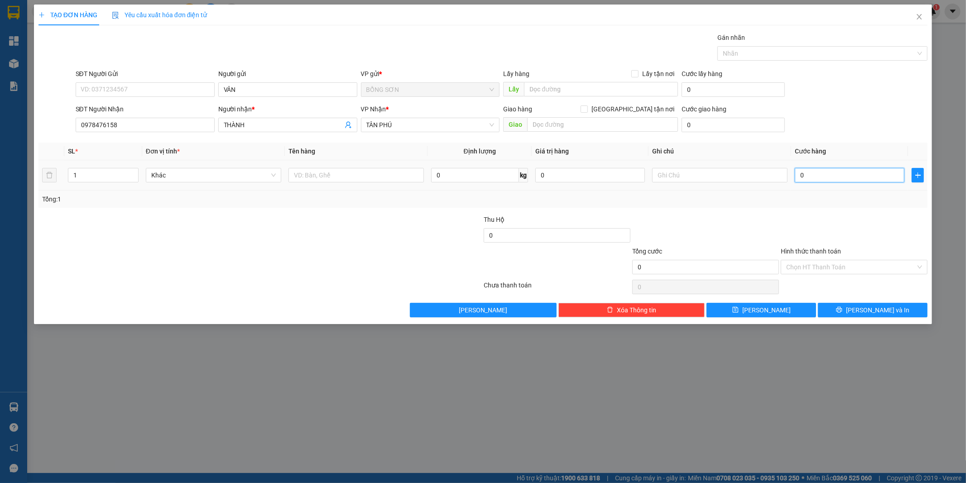
type input "5"
type input "50"
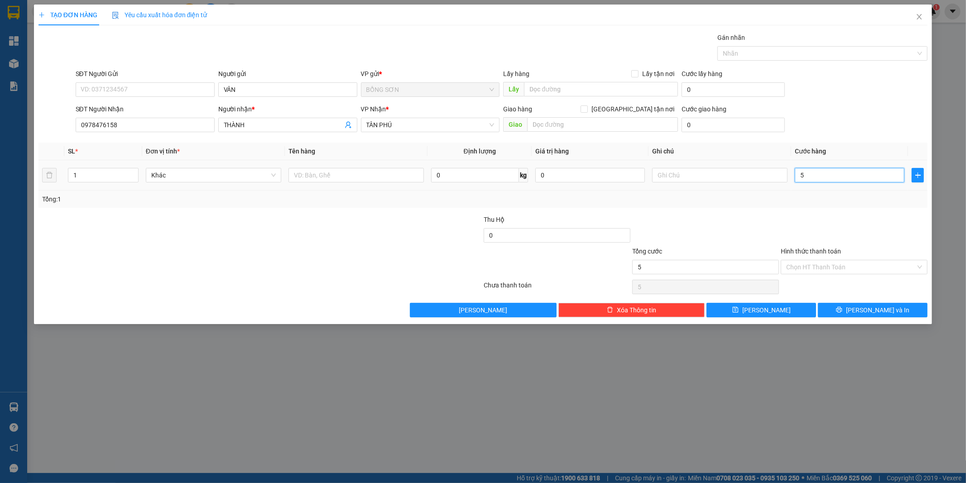
type input "50"
type input "50.000"
click at [805, 266] on input "Hình thức thanh toán" at bounding box center [851, 267] width 130 height 14
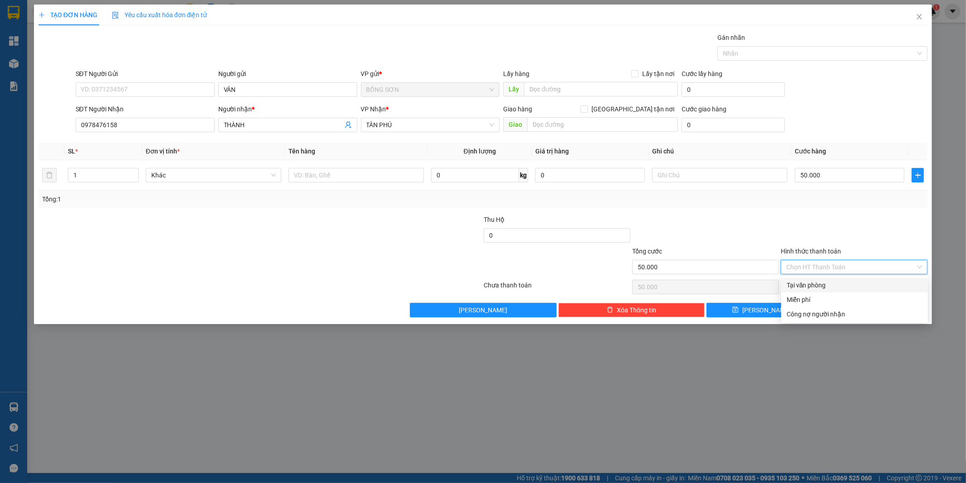
click at [807, 288] on div "Tại văn phòng" at bounding box center [855, 285] width 136 height 10
type input "0"
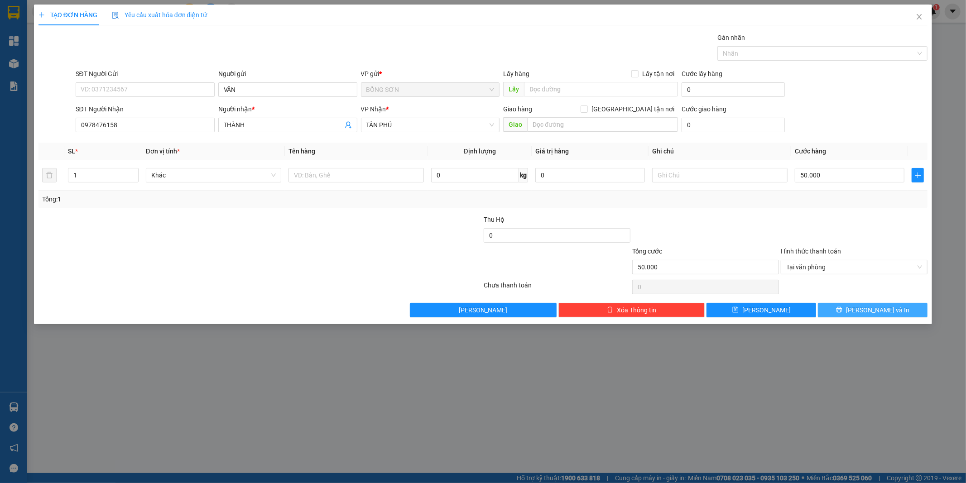
click at [842, 311] on icon "printer" at bounding box center [839, 310] width 6 height 6
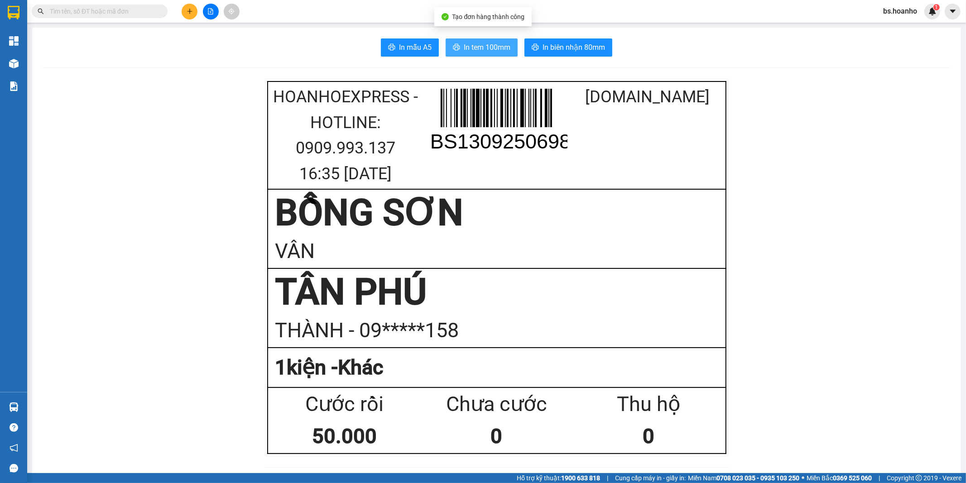
click at [497, 47] on span "In tem 100mm" at bounding box center [487, 47] width 47 height 11
click at [186, 6] on button at bounding box center [190, 12] width 16 height 16
